Goal: Navigation & Orientation: Find specific page/section

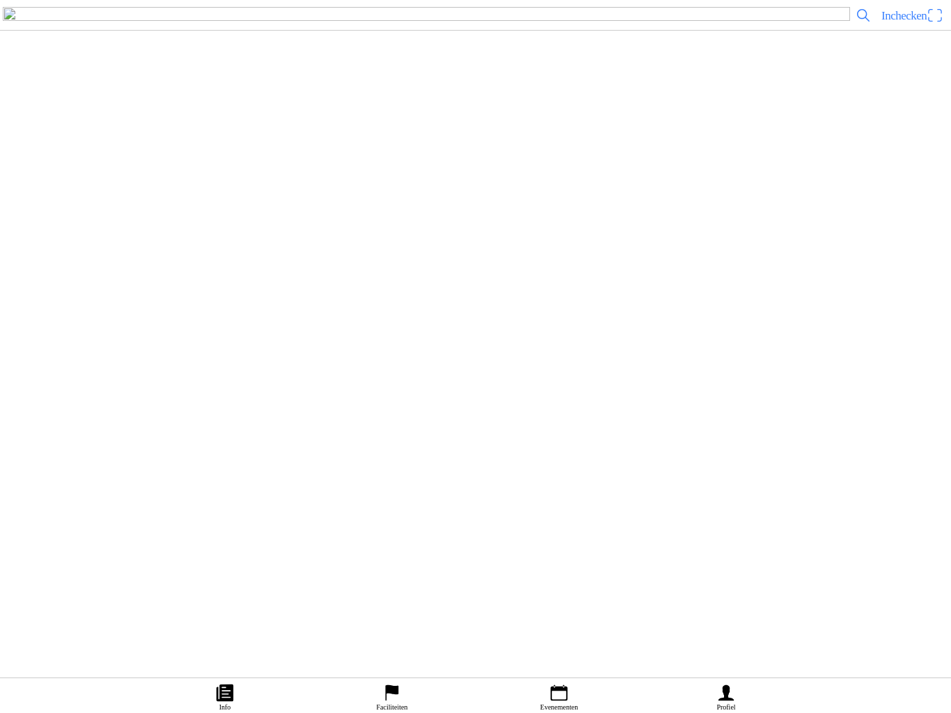
click at [555, 682] on icon "calendar" at bounding box center [559, 692] width 21 height 21
click at [50, 457] on img at bounding box center [30, 437] width 39 height 39
click at [107, 345] on button "button" at bounding box center [91, 335] width 29 height 19
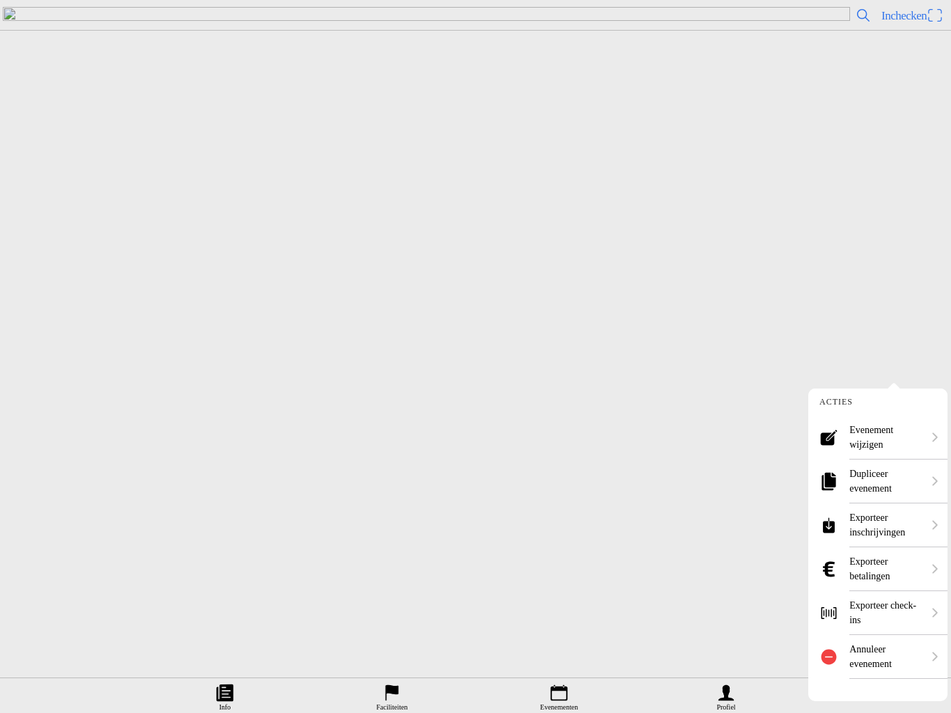
click at [884, 434] on ion-label "Evenement wijzigen" at bounding box center [885, 437] width 73 height 29
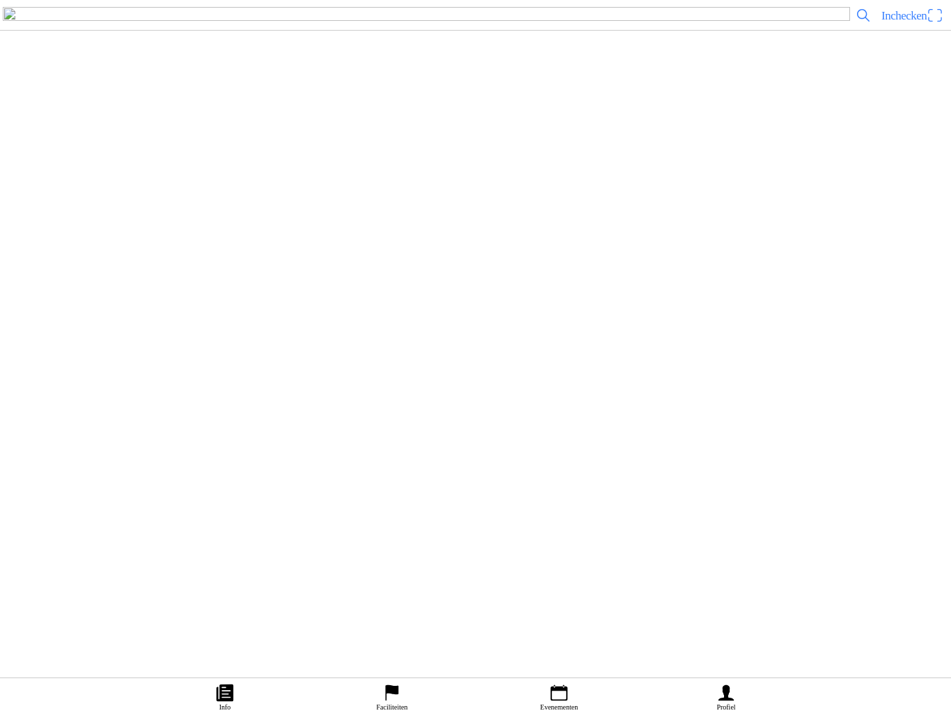
scroll to position [1829, 0]
click at [398, 703] on ion-label "Faciliteiten" at bounding box center [392, 707] width 31 height 8
click at [388, 347] on h2 "MSV-NOV Heerde" at bounding box center [500, 338] width 879 height 18
click at [0, 0] on slot "Opwaarderingen" at bounding box center [0, 0] width 0 height 0
